Goal: Transaction & Acquisition: Purchase product/service

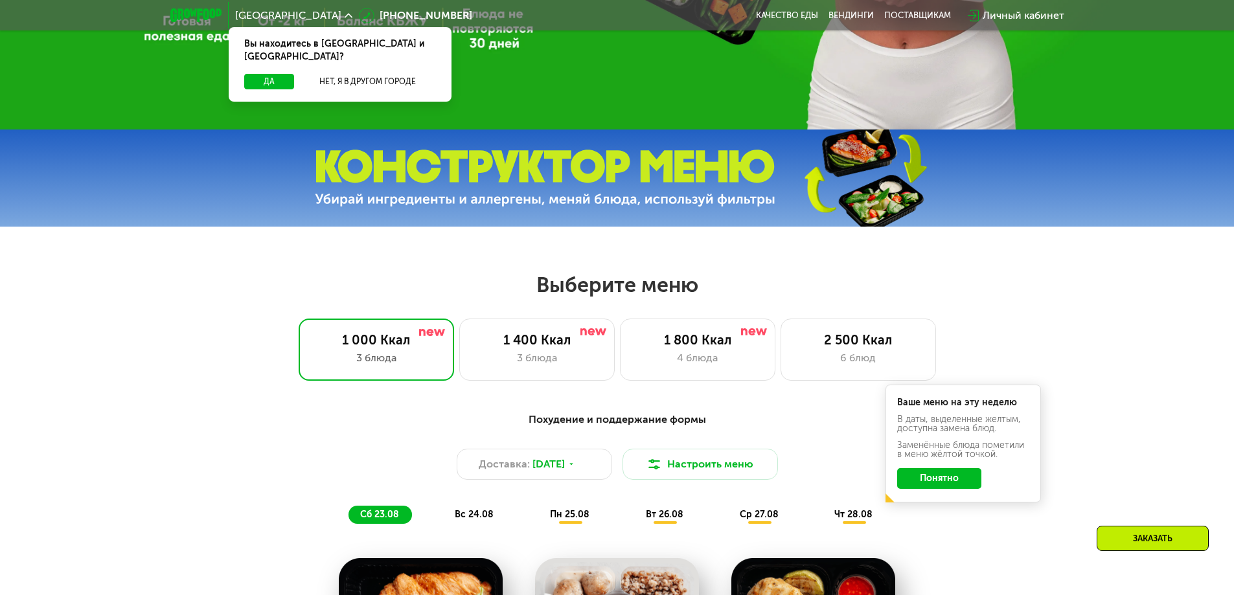
scroll to position [648, 0]
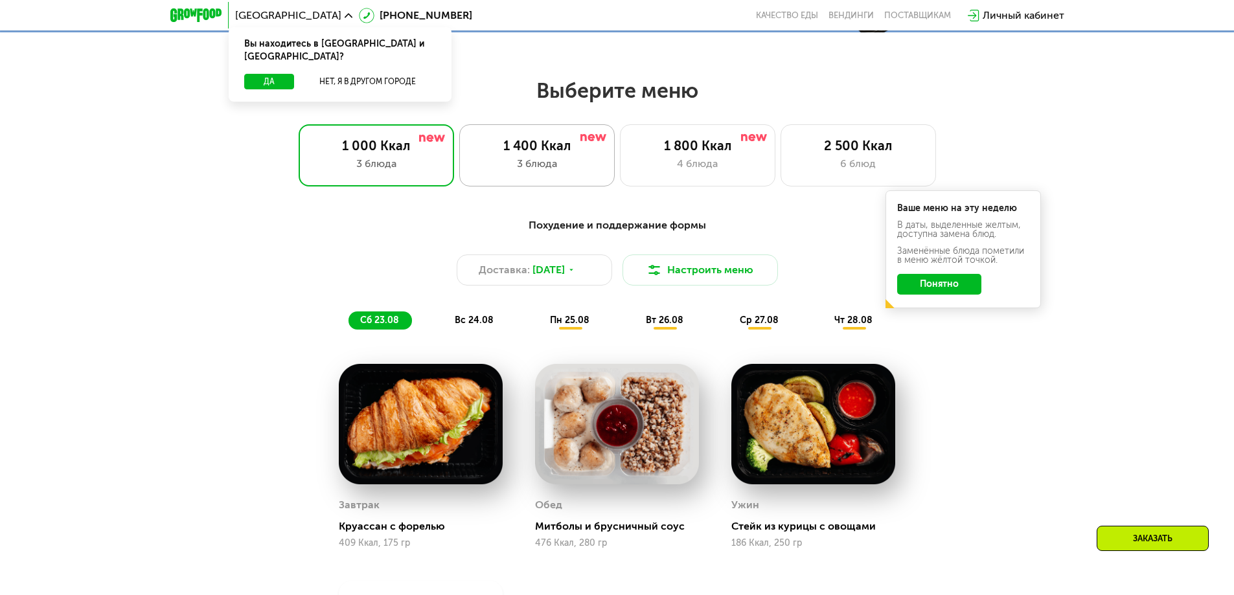
click at [527, 171] on div "3 блюда" at bounding box center [537, 164] width 128 height 16
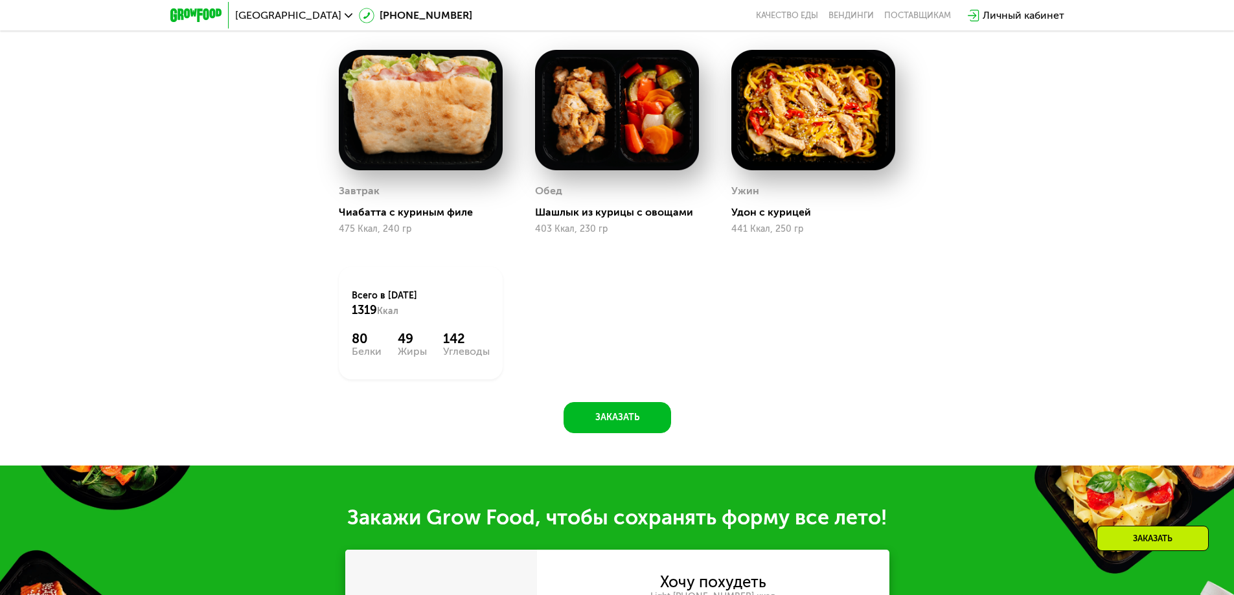
scroll to position [897, 0]
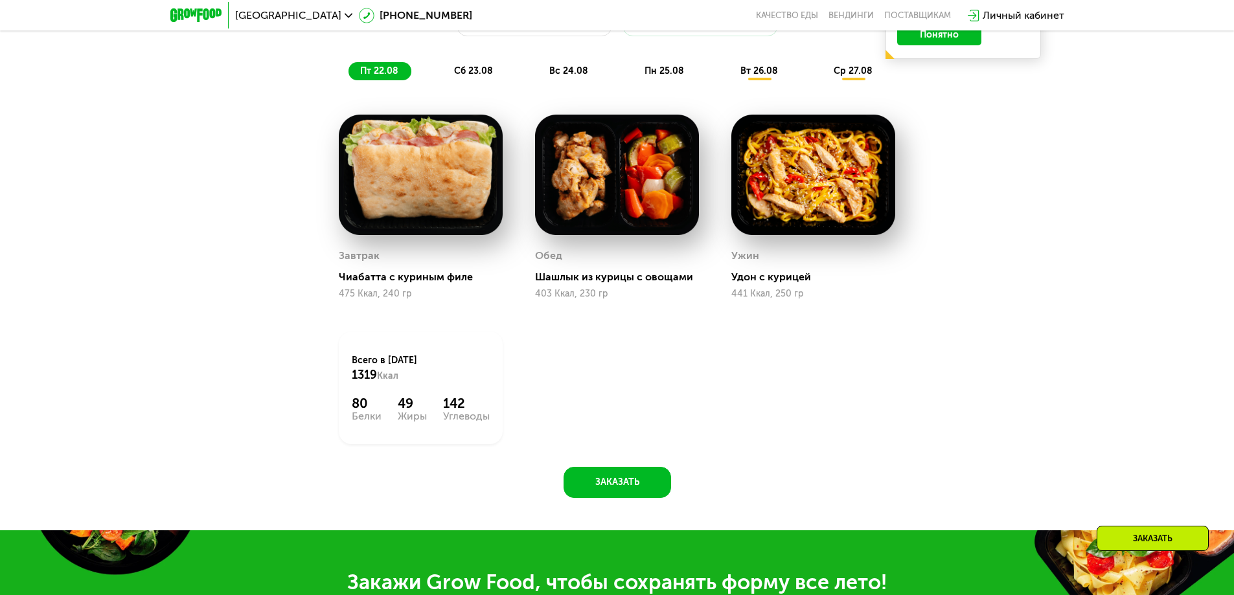
click at [475, 76] on span "сб 23.08" at bounding box center [473, 70] width 39 height 11
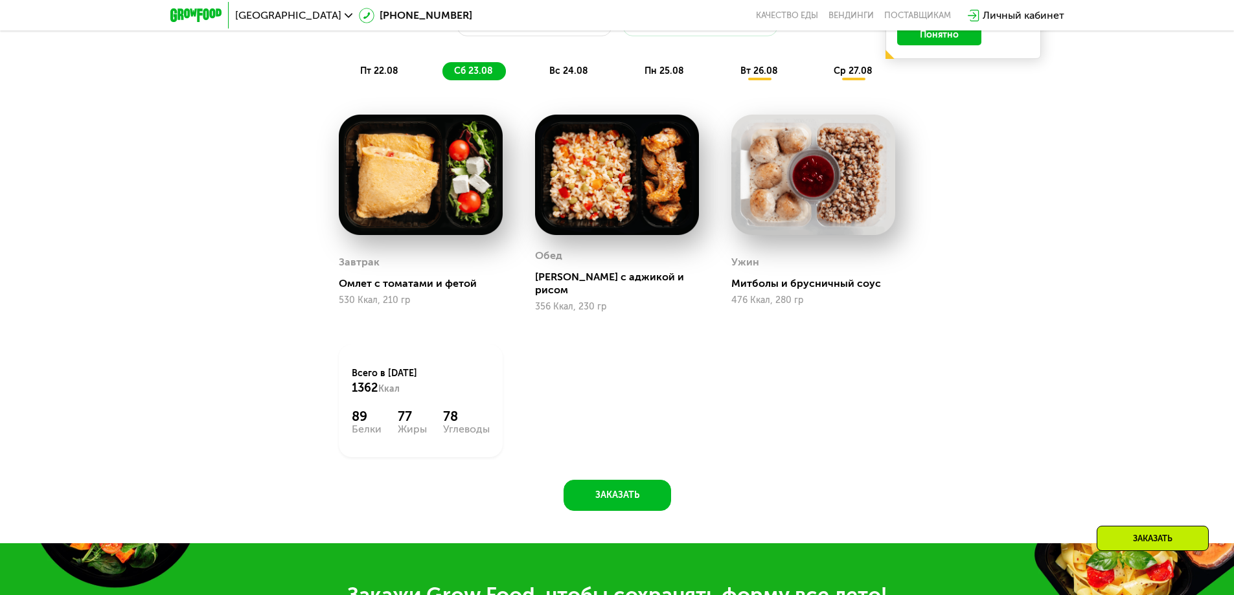
click at [565, 76] on span "вс 24.08" at bounding box center [568, 70] width 39 height 11
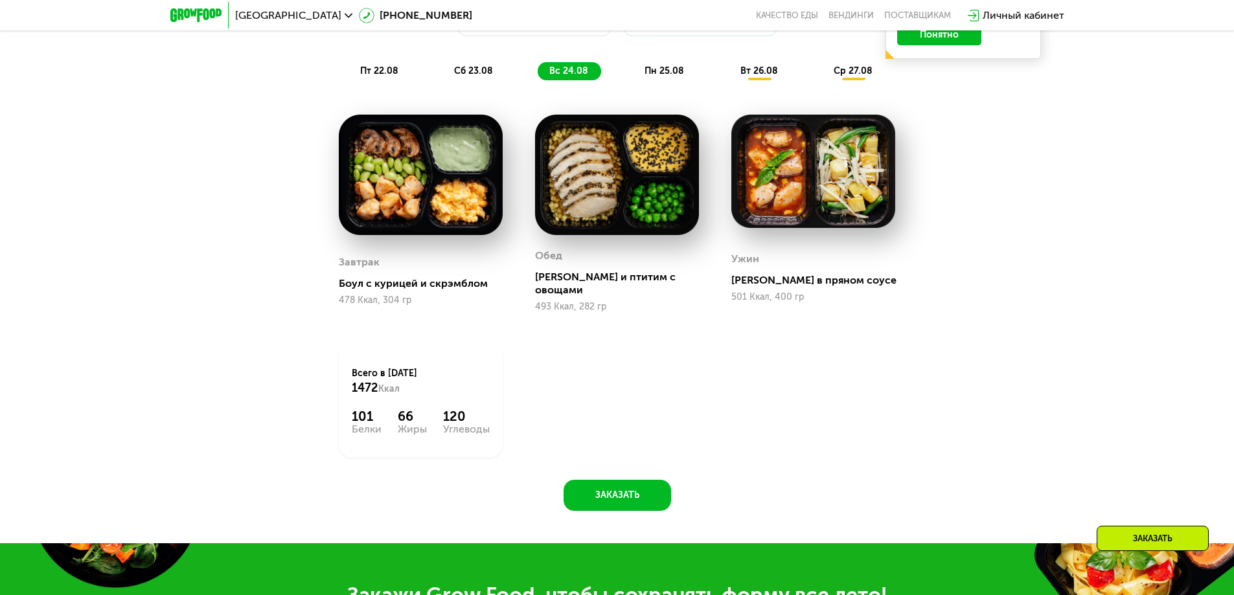
click at [666, 76] on span "пн 25.08" at bounding box center [664, 70] width 40 height 11
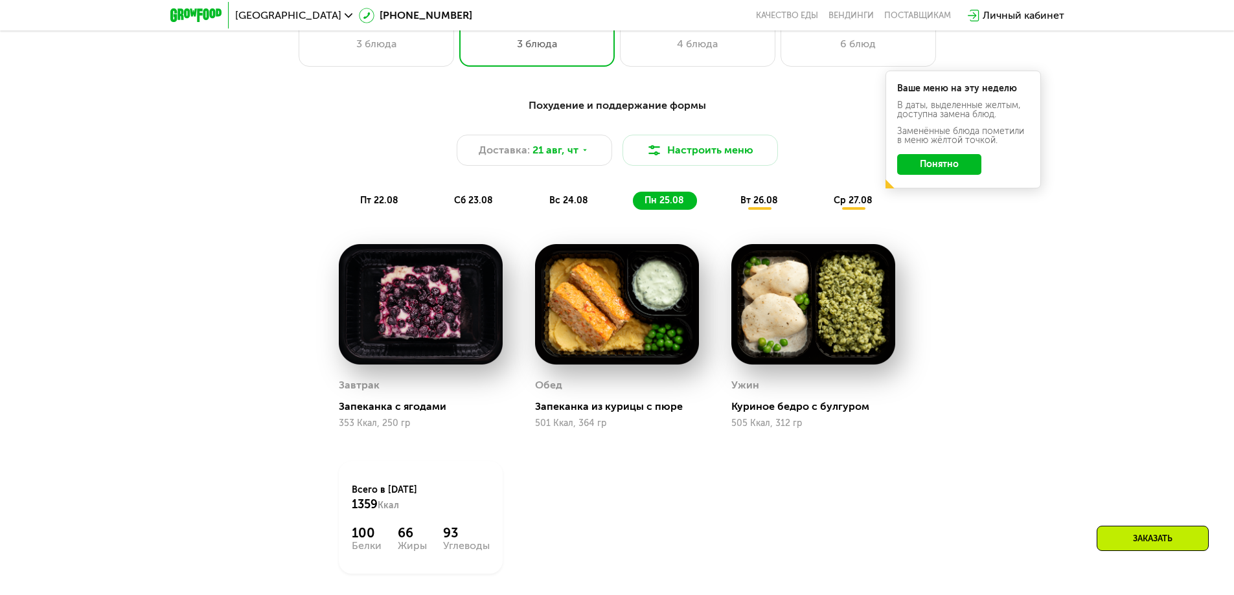
scroll to position [573, 0]
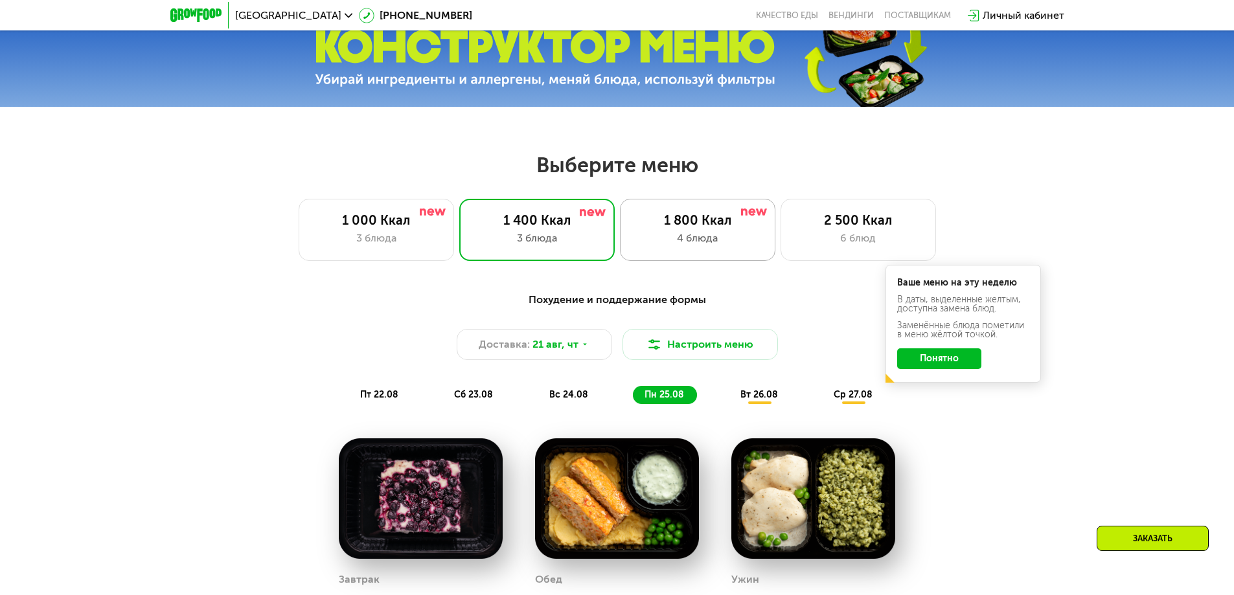
click at [678, 234] on div "4 блюда" at bounding box center [697, 239] width 128 height 16
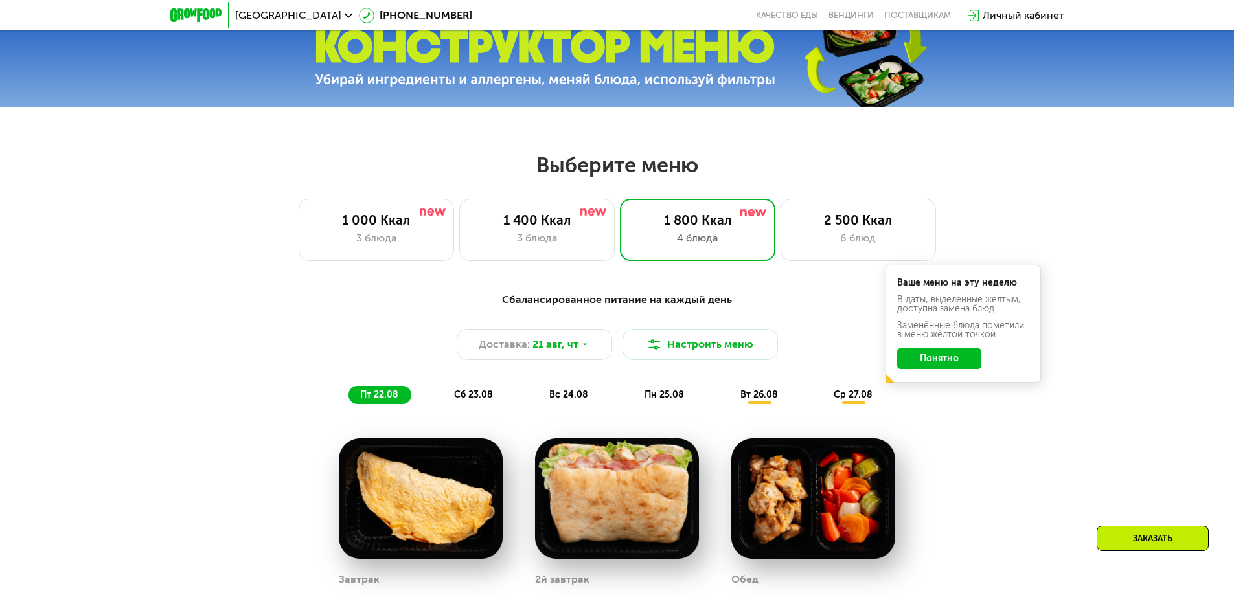
click at [924, 404] on div "Сбалансированное питание на каждый день Доставка: [DATE] Настроить меню пт 22.0…" at bounding box center [617, 348] width 767 height 112
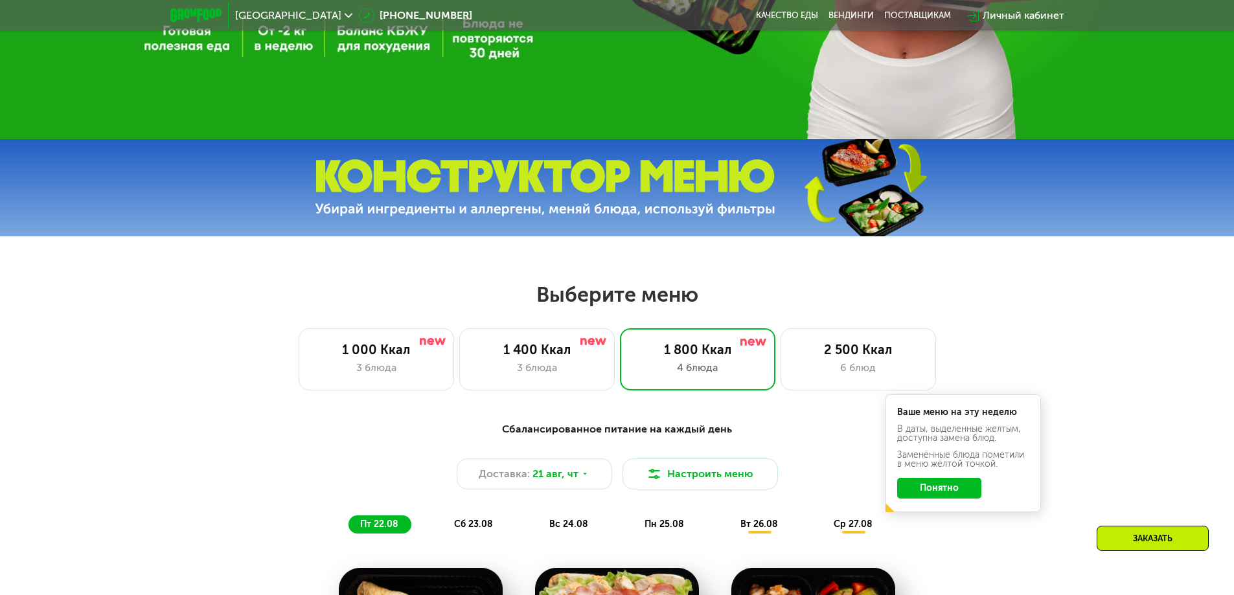
scroll to position [703, 0]
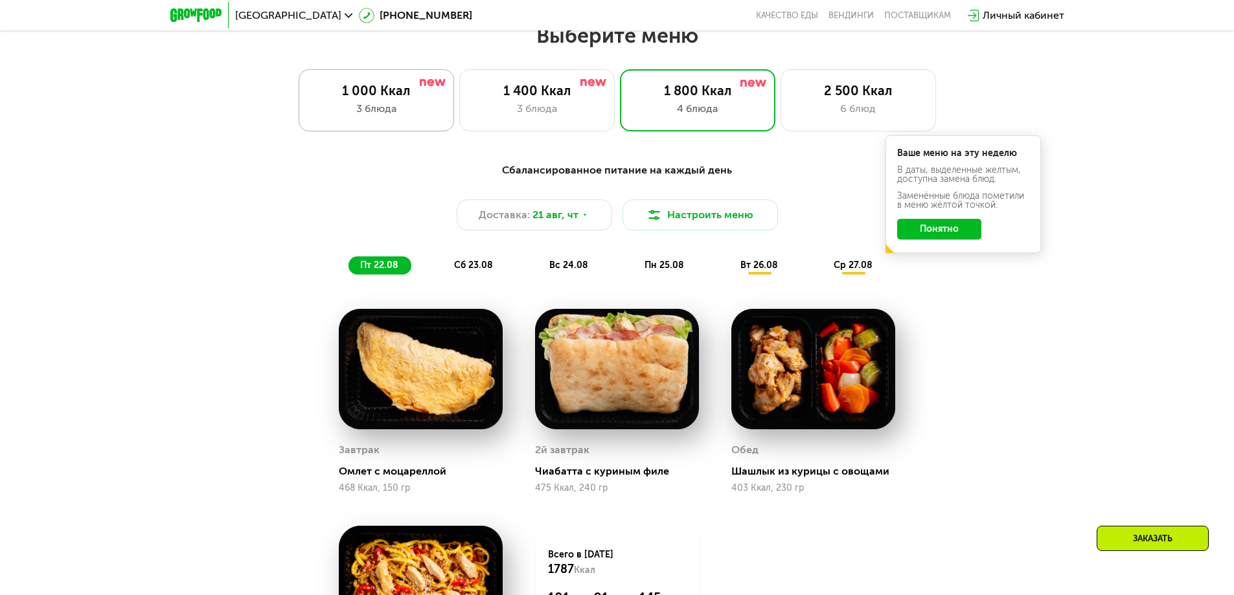
click at [459, 104] on div "1 000 Ккал 3 блюда" at bounding box center [536, 100] width 155 height 62
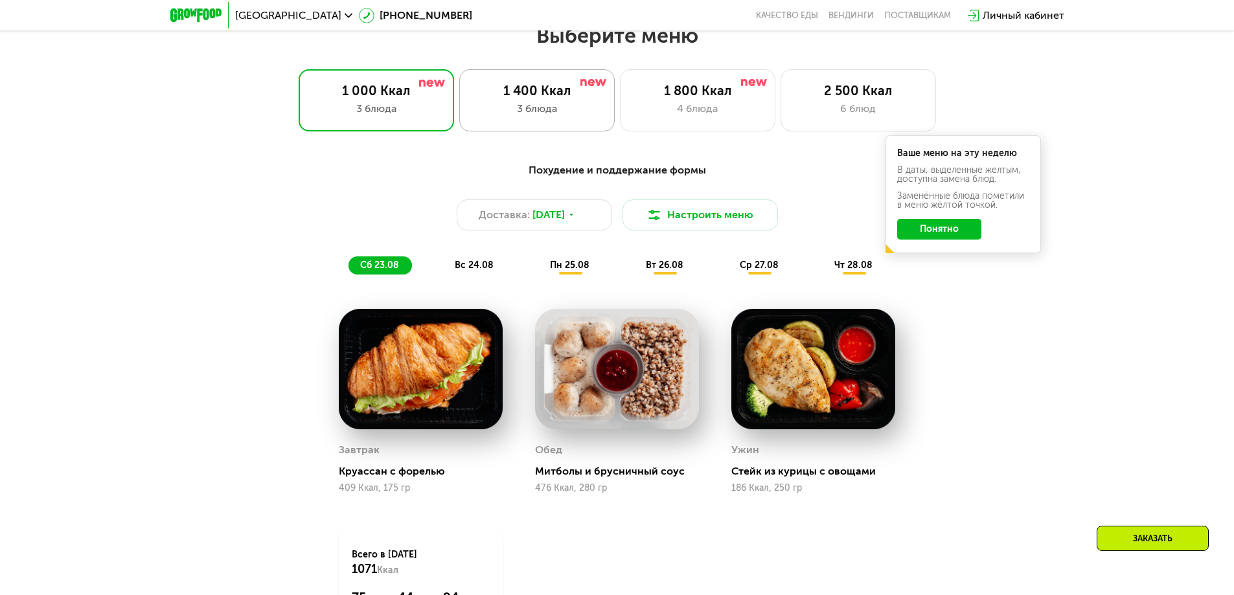
click at [523, 108] on div "3 блюда" at bounding box center [537, 109] width 128 height 16
